Goal: Transaction & Acquisition: Purchase product/service

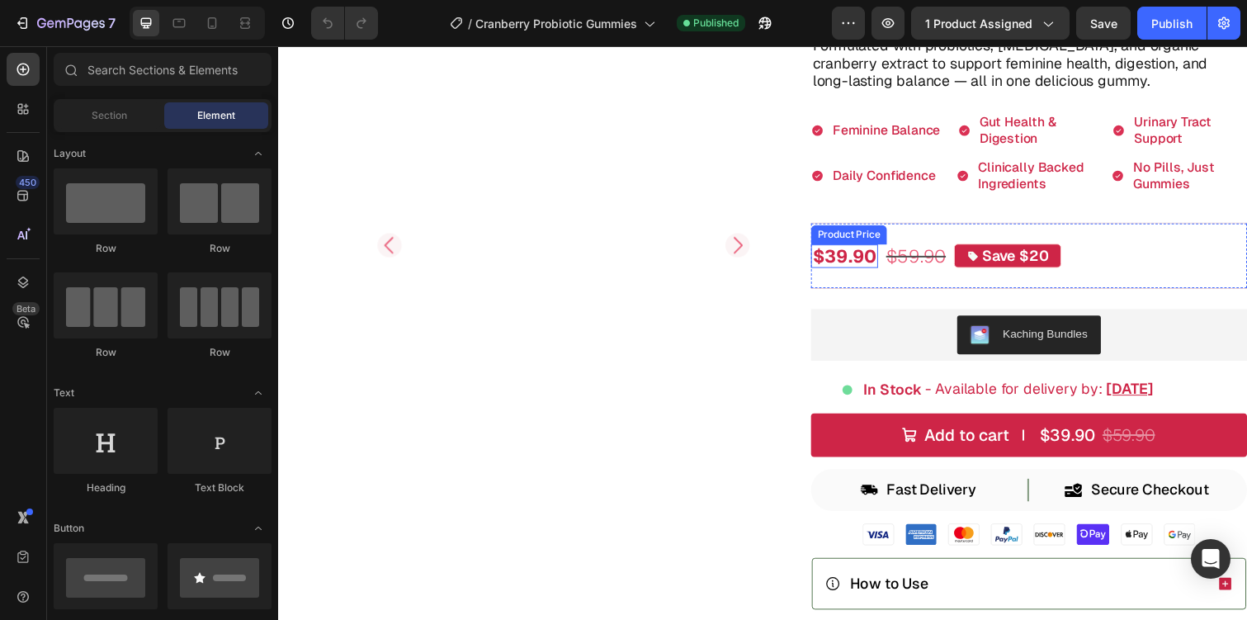
scroll to position [342, 0]
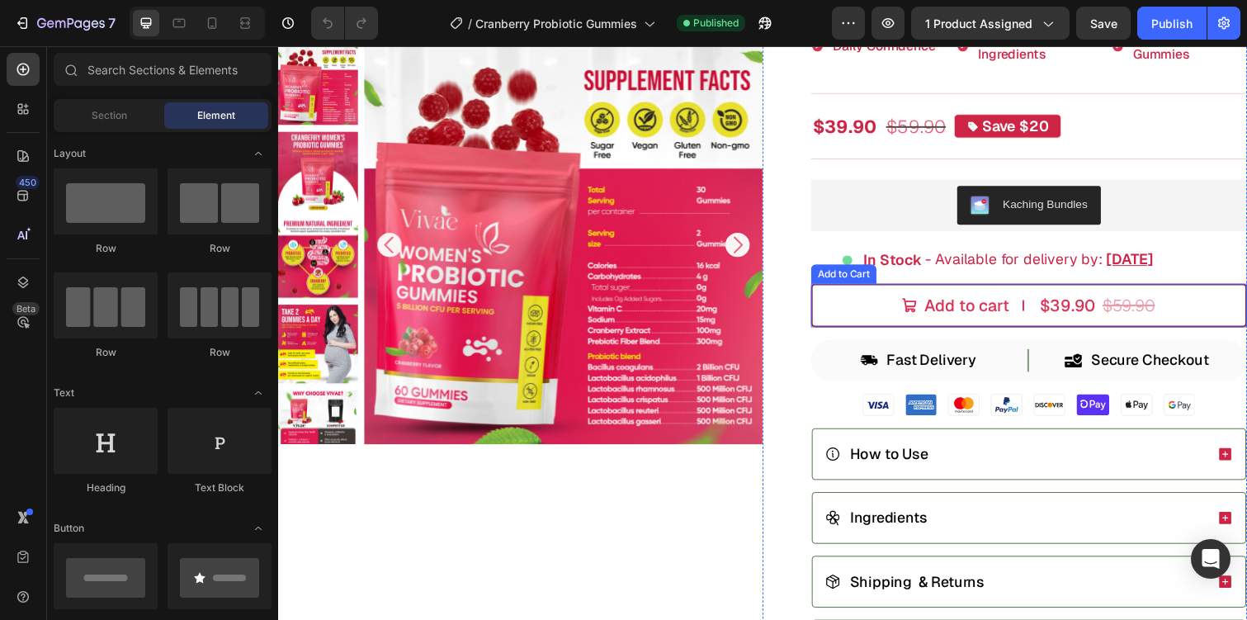
click at [932, 290] on button "Add to cart $39.90 $59.90" at bounding box center [1046, 311] width 446 height 45
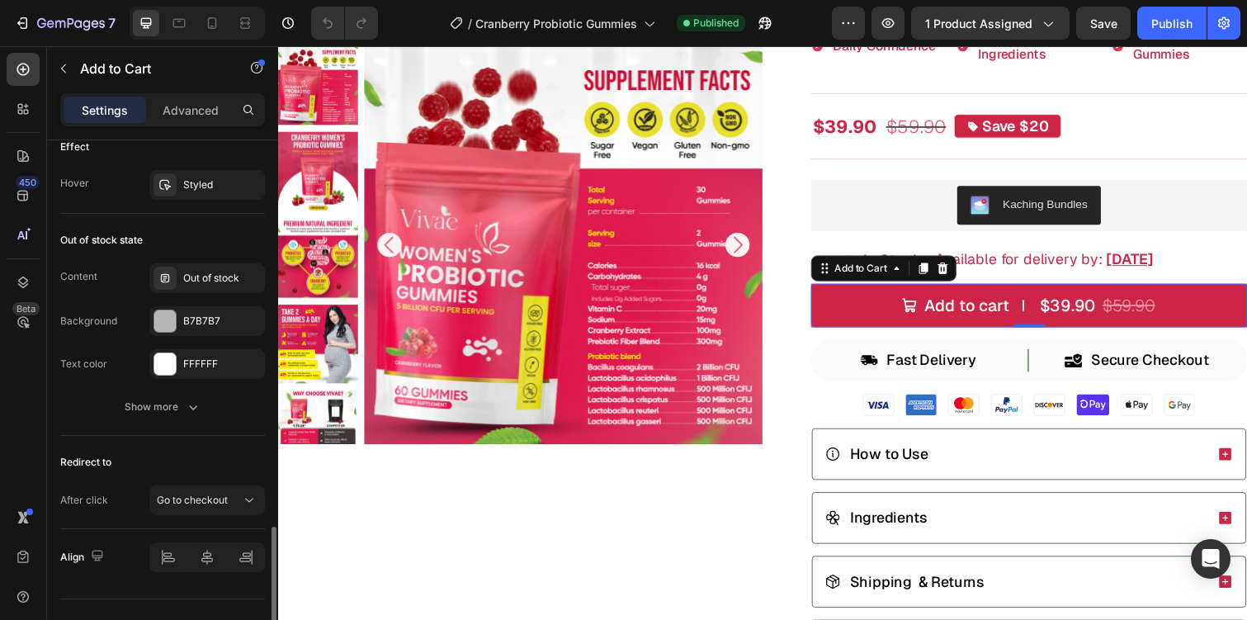
scroll to position [1572, 0]
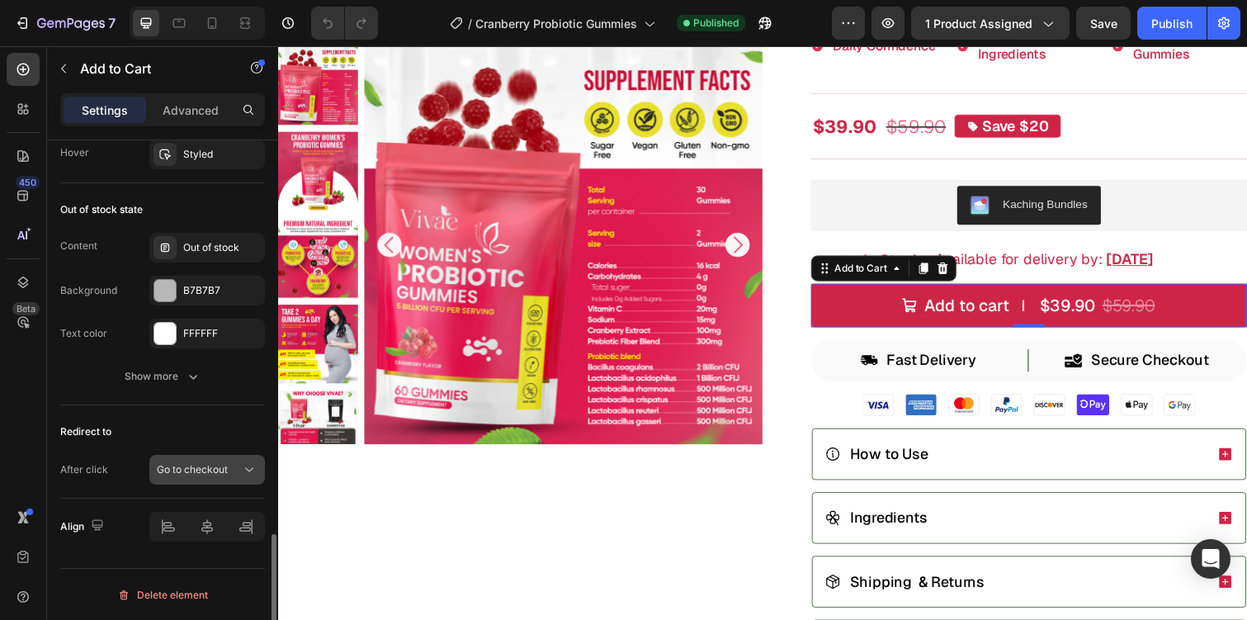
click at [168, 474] on span "Go to checkout" at bounding box center [192, 469] width 71 height 12
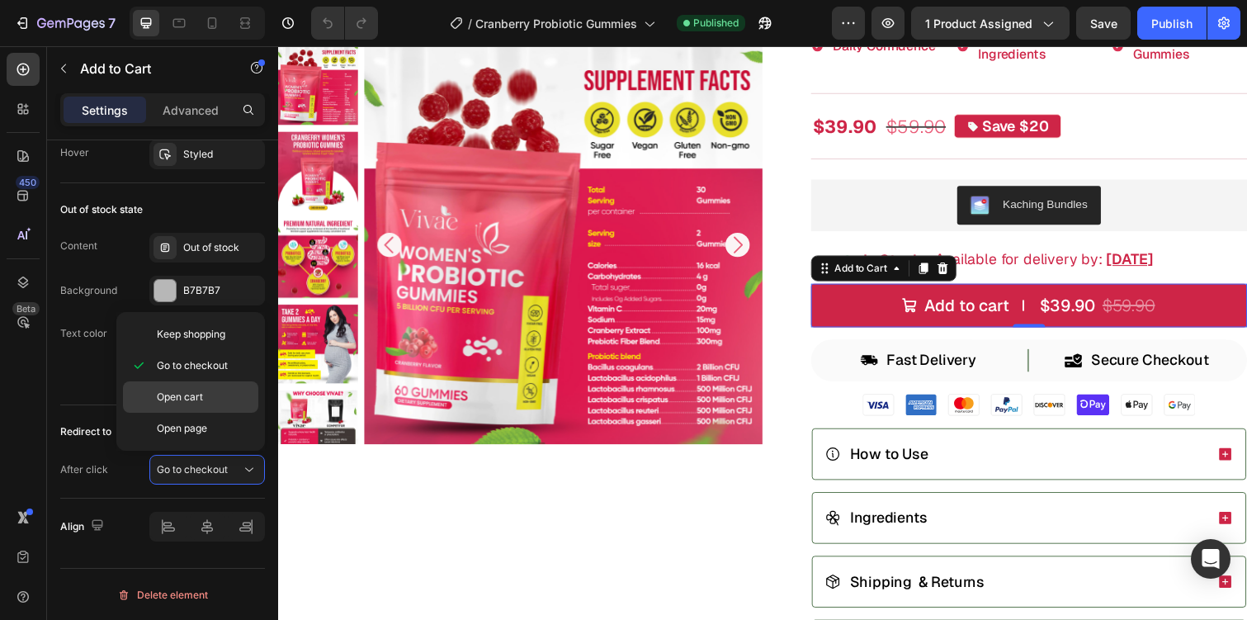
click at [208, 399] on p "Open cart" at bounding box center [204, 396] width 94 height 15
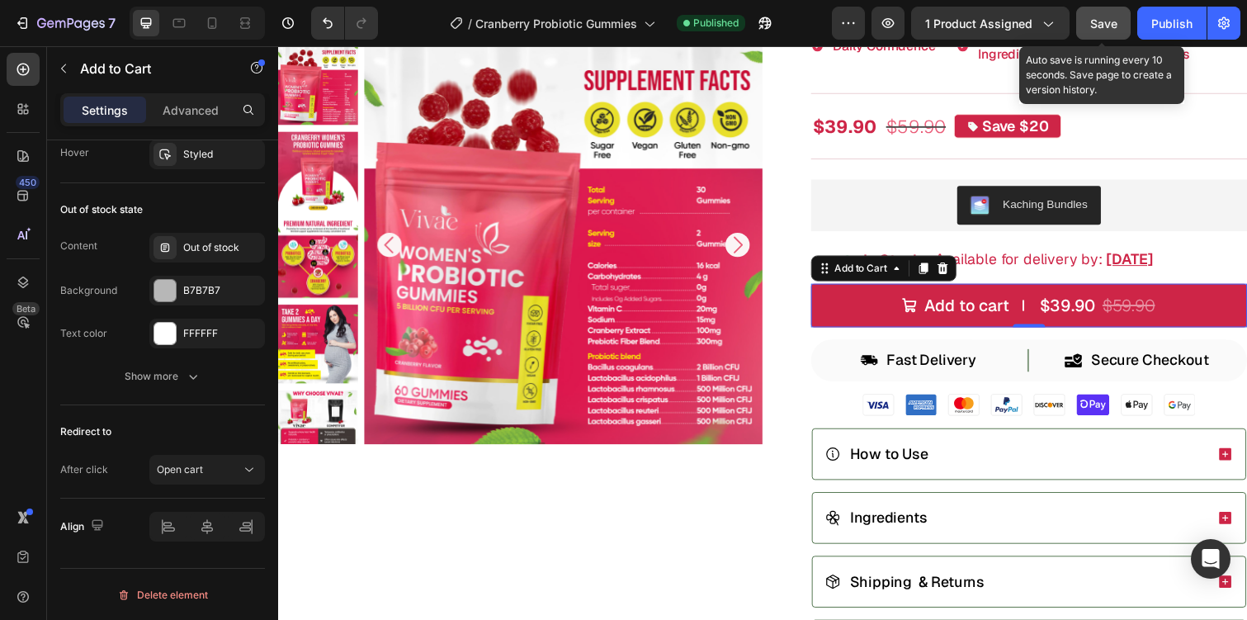
click at [1094, 18] on span "Save" at bounding box center [1103, 24] width 27 height 14
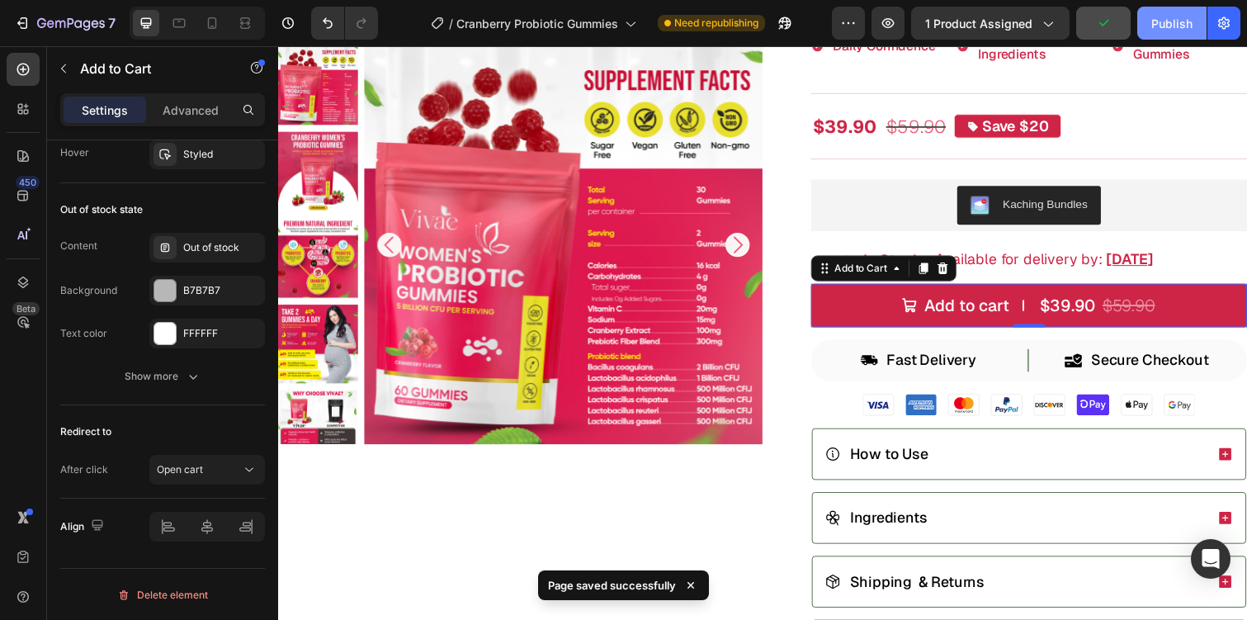
click at [1164, 29] on div "Publish" at bounding box center [1171, 23] width 41 height 17
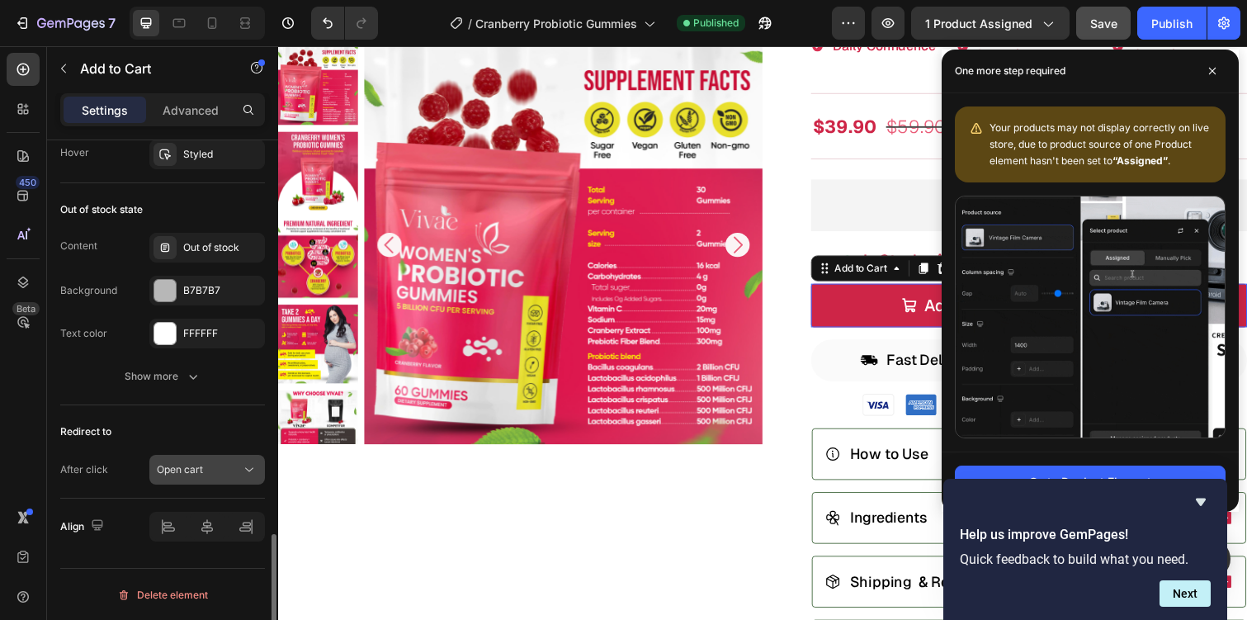
click at [210, 456] on button "Open cart" at bounding box center [207, 470] width 116 height 30
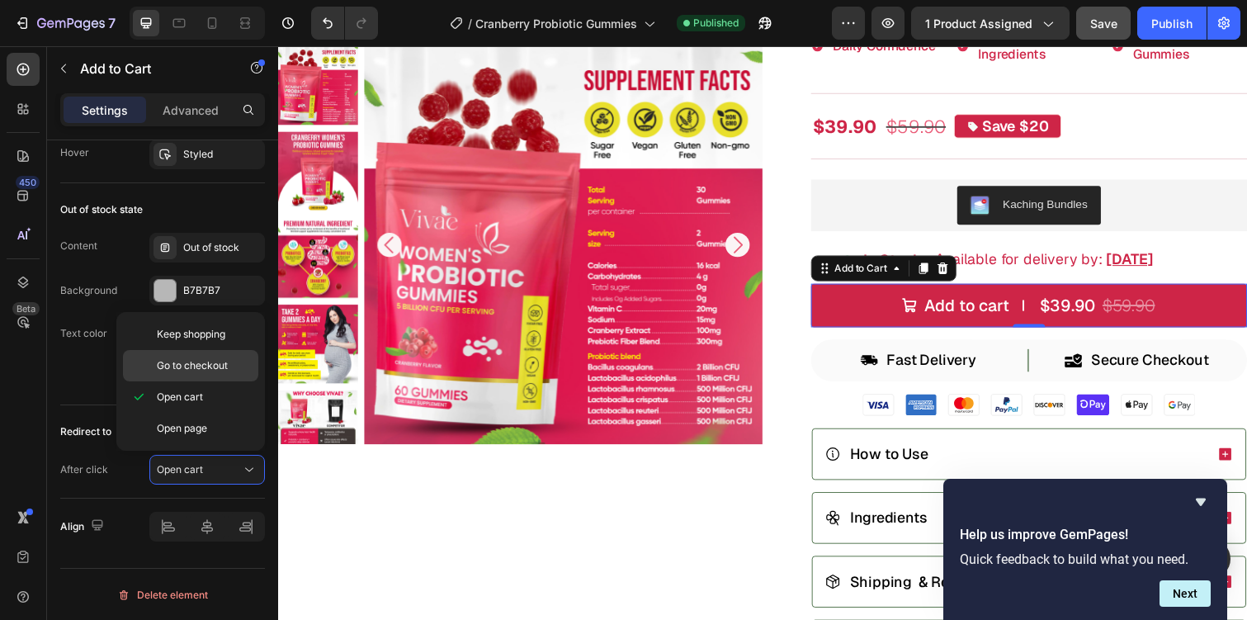
click at [227, 380] on div "Go to checkout" at bounding box center [190, 365] width 135 height 31
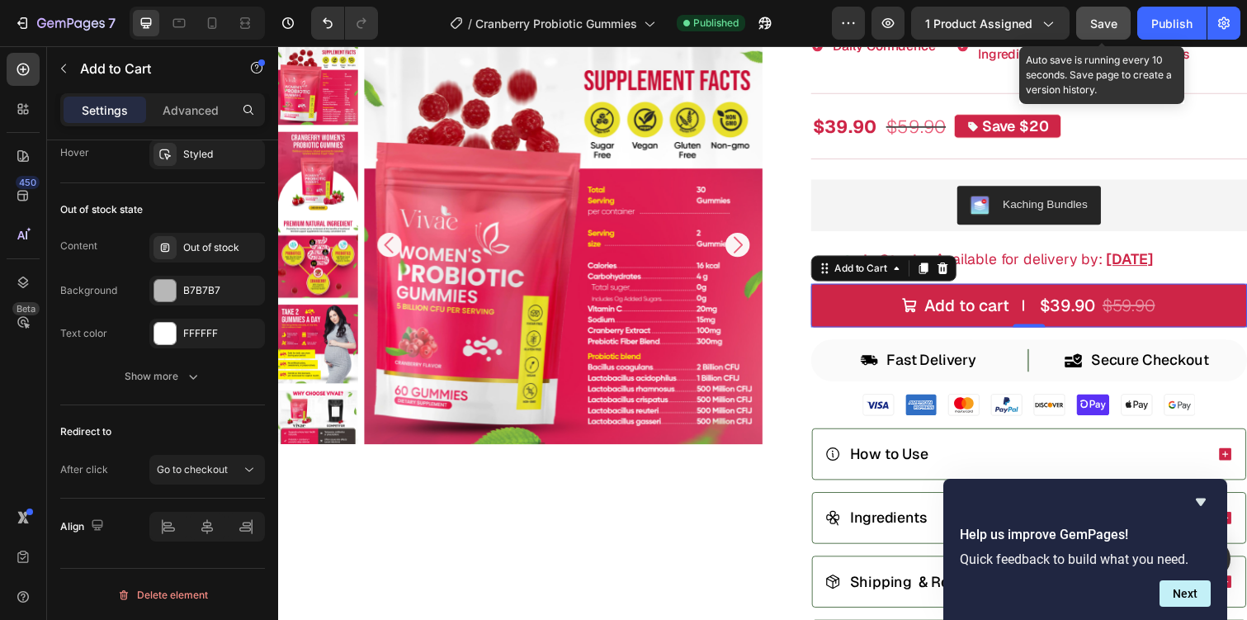
click at [1116, 17] on span "Save" at bounding box center [1103, 24] width 27 height 14
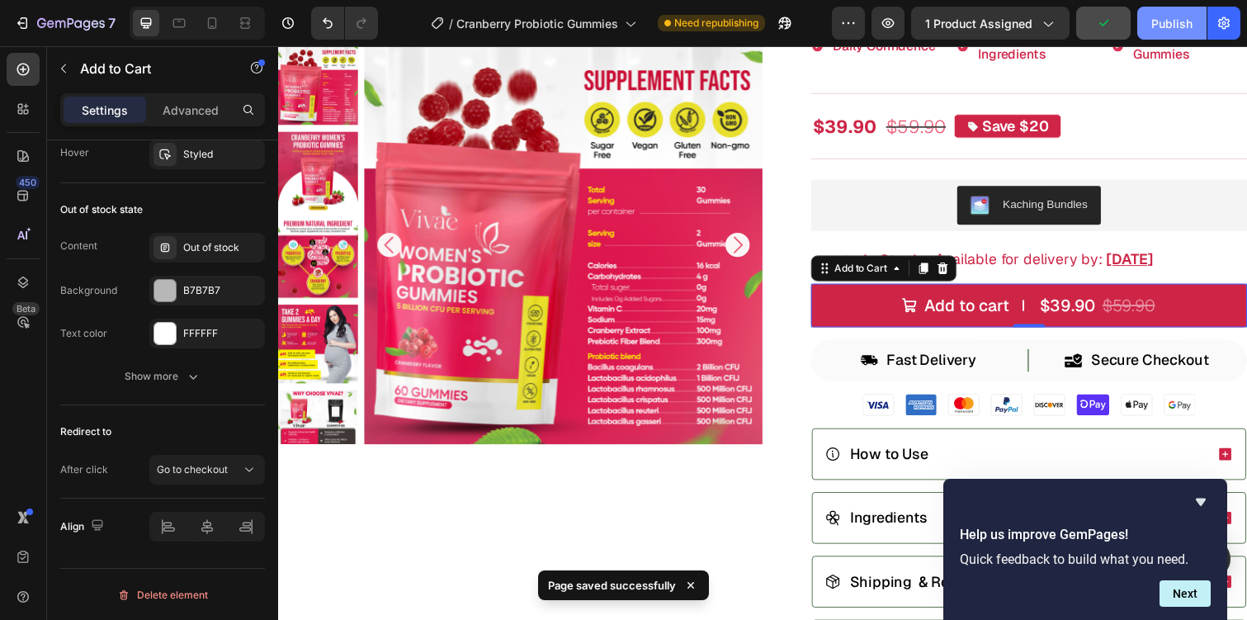
click at [1189, 20] on div "Publish" at bounding box center [1171, 23] width 41 height 17
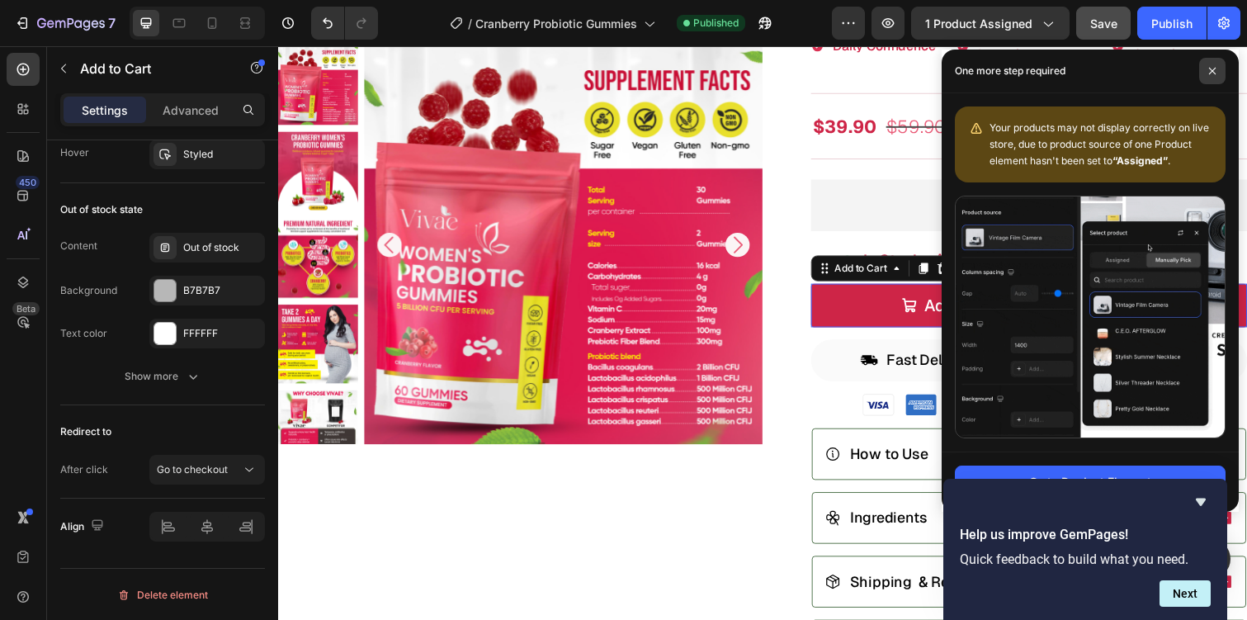
click at [1208, 67] on icon at bounding box center [1212, 71] width 8 height 8
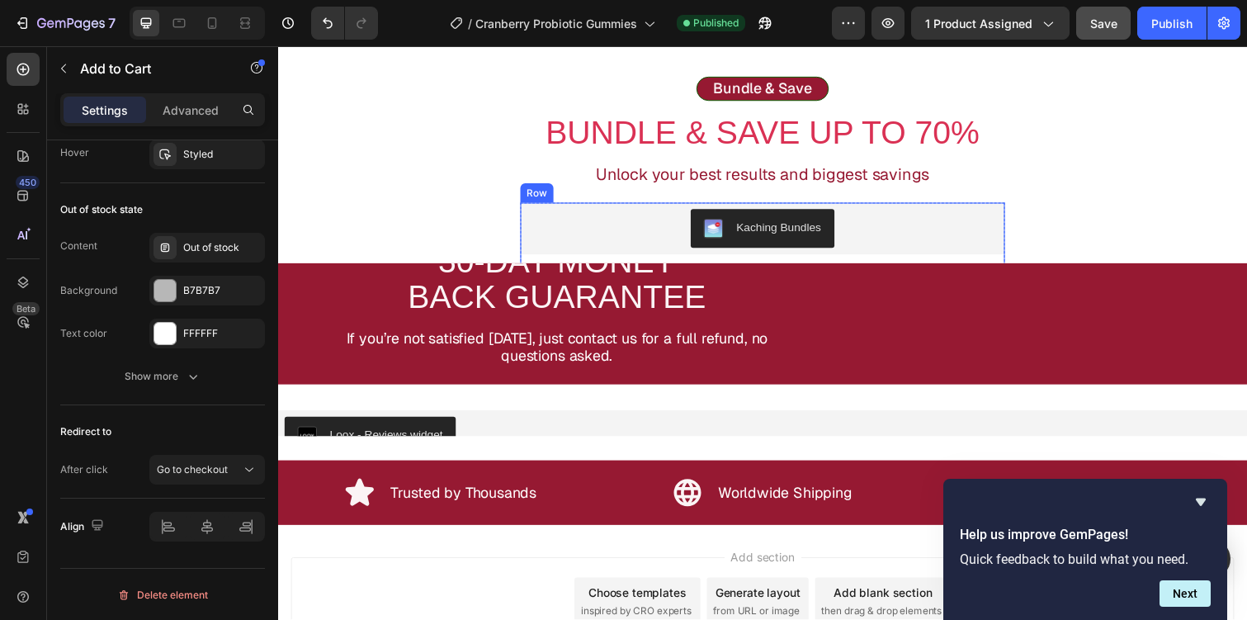
scroll to position [6022, 0]
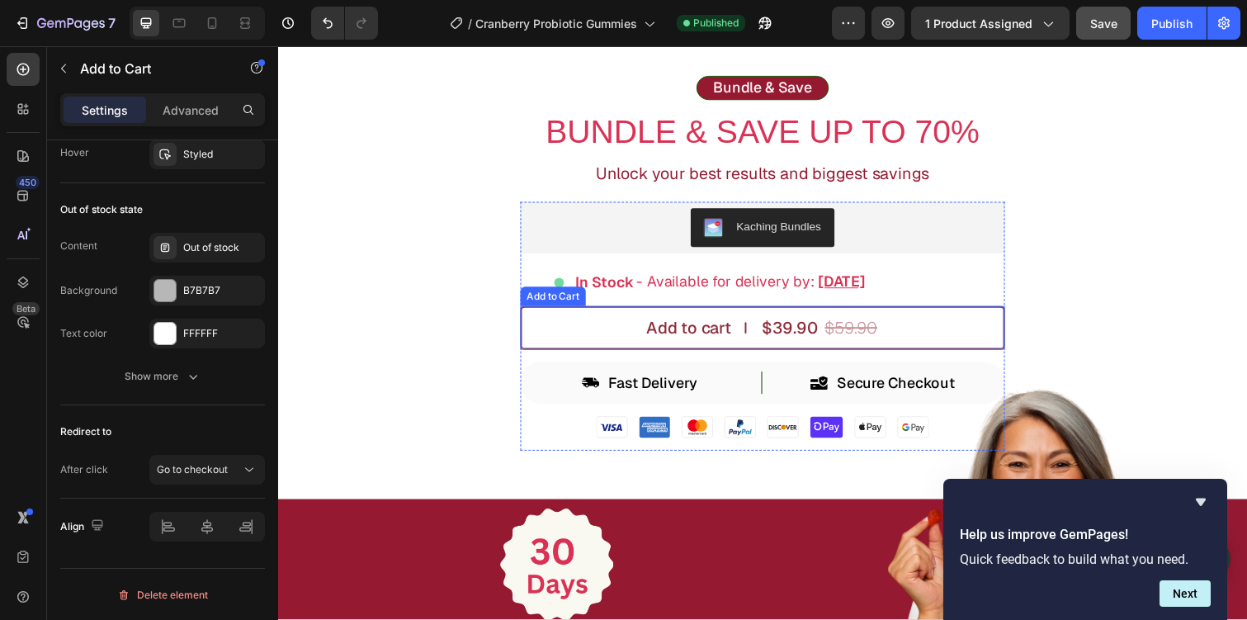
click at [651, 326] on button "Add to cart $39.90 $59.90" at bounding box center [773, 334] width 495 height 45
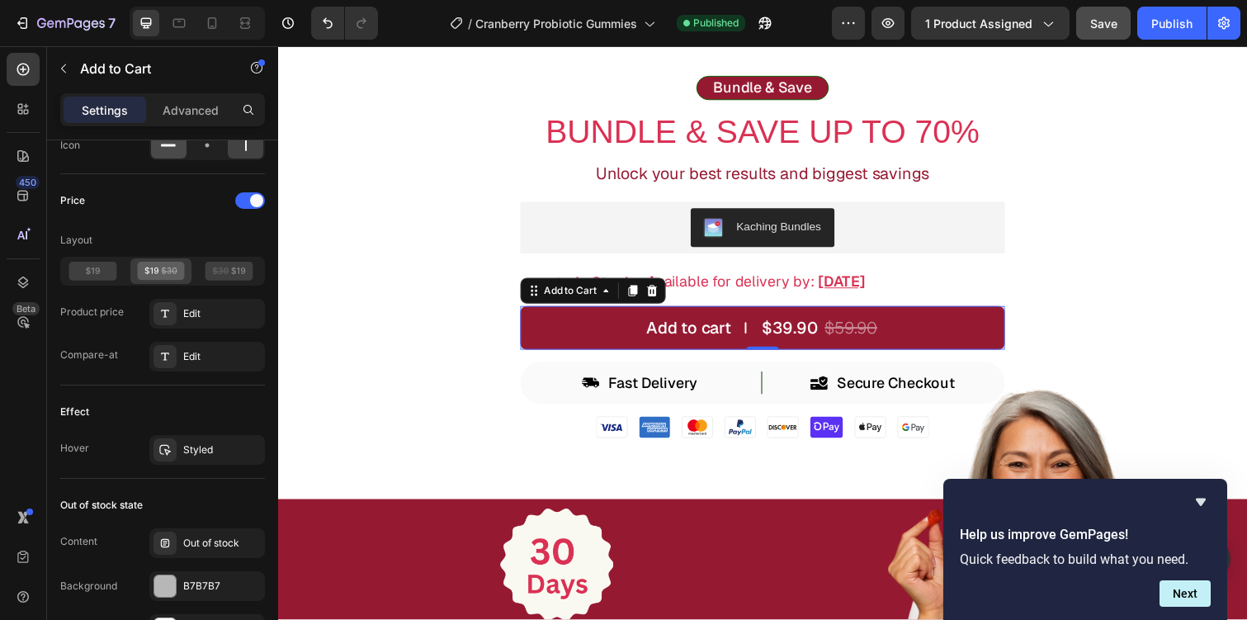
scroll to position [1009, 0]
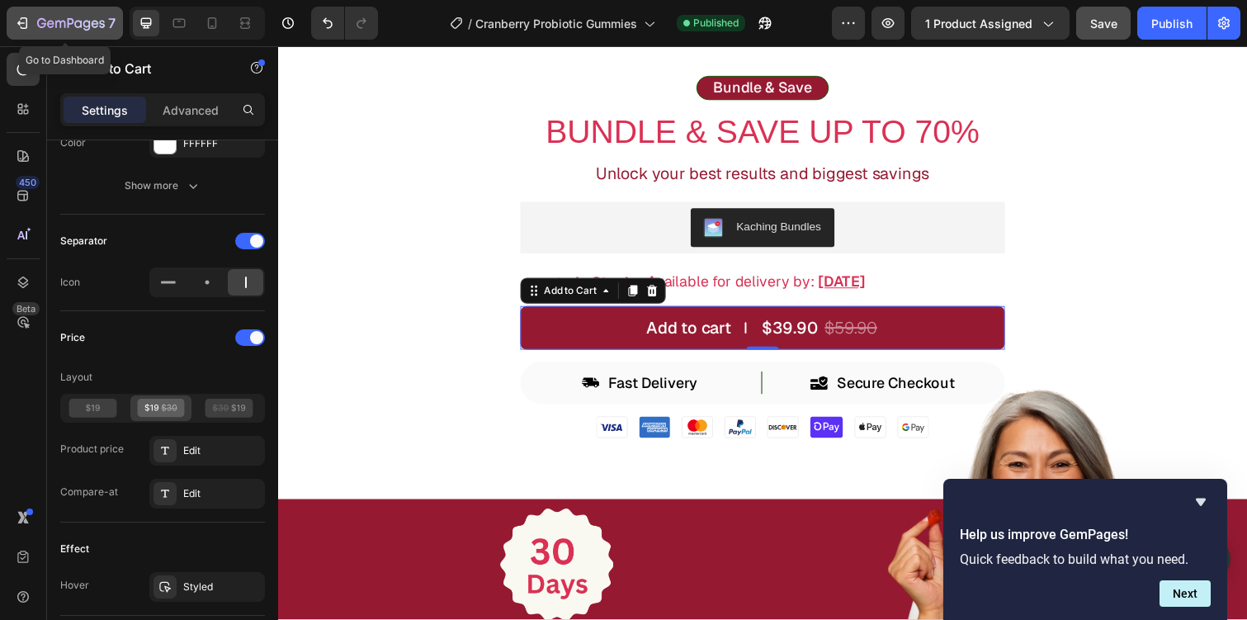
click at [22, 29] on icon "button" at bounding box center [22, 23] width 17 height 17
